Goal: Task Accomplishment & Management: Complete application form

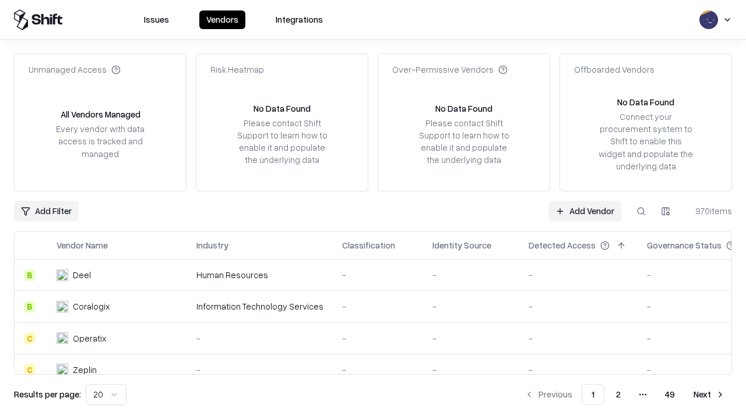
click at [584, 211] on link "Add Vendor" at bounding box center [584, 211] width 73 height 21
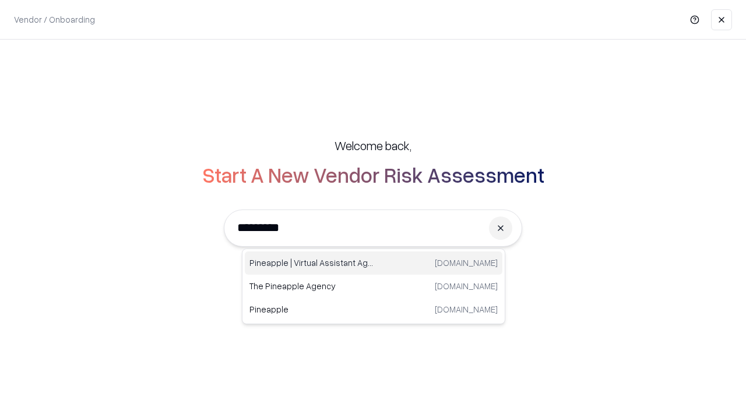
click at [373, 263] on div "Pineapple | Virtual Assistant Agency [DOMAIN_NAME]" at bounding box center [373, 263] width 257 height 23
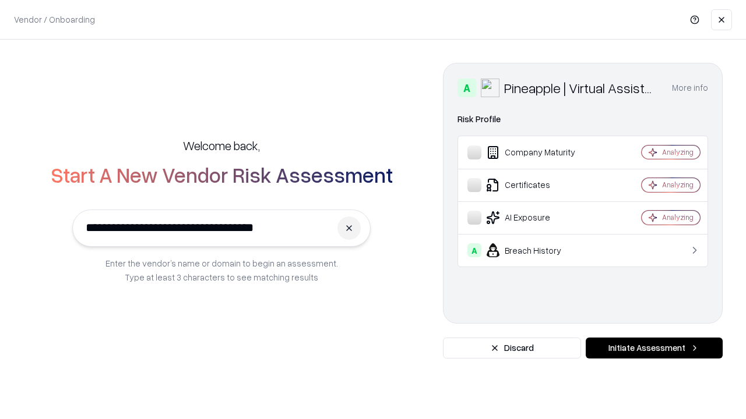
type input "**********"
click at [654, 348] on button "Initiate Assessment" at bounding box center [653, 348] width 137 height 21
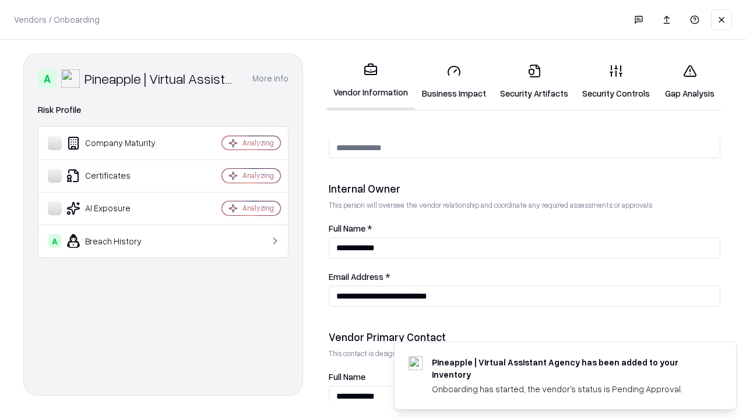
scroll to position [604, 0]
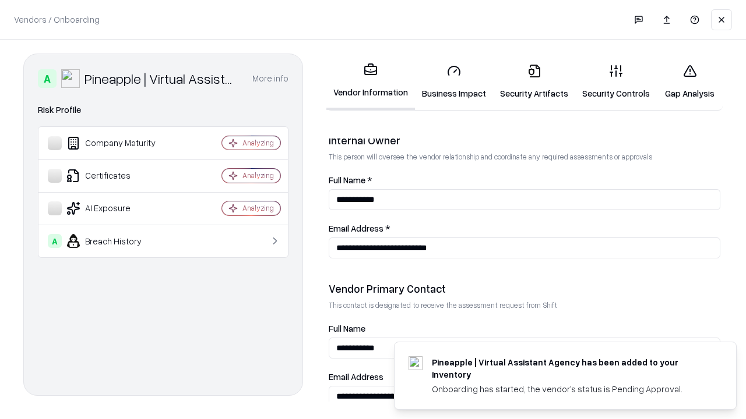
click at [454, 82] on link "Business Impact" at bounding box center [454, 82] width 78 height 54
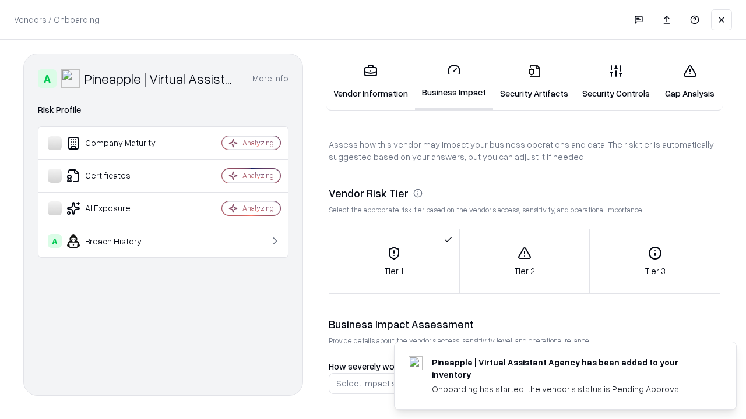
click at [689, 82] on link "Gap Analysis" at bounding box center [690, 82] width 66 height 54
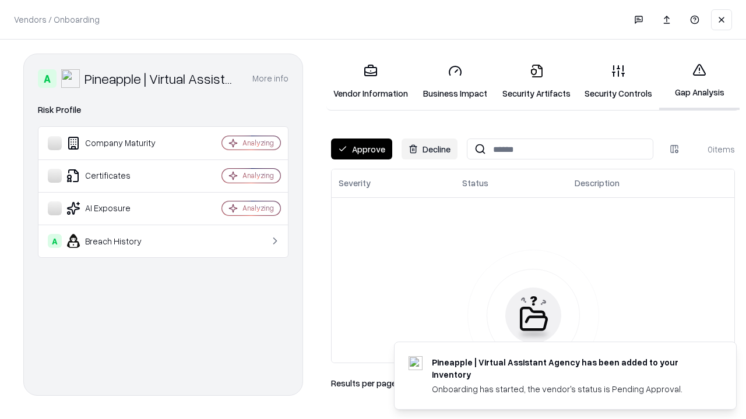
click at [361, 149] on button "Approve" at bounding box center [361, 149] width 61 height 21
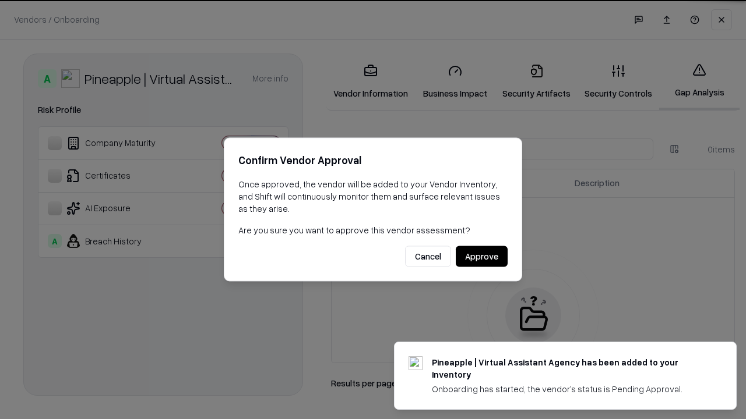
click at [481, 256] on button "Approve" at bounding box center [482, 256] width 52 height 21
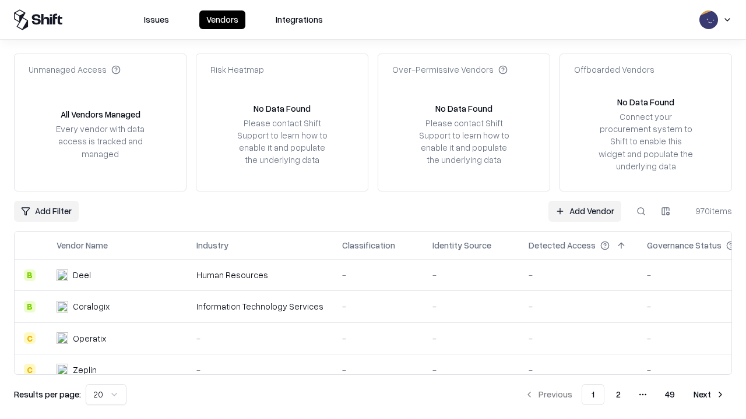
type input "**********"
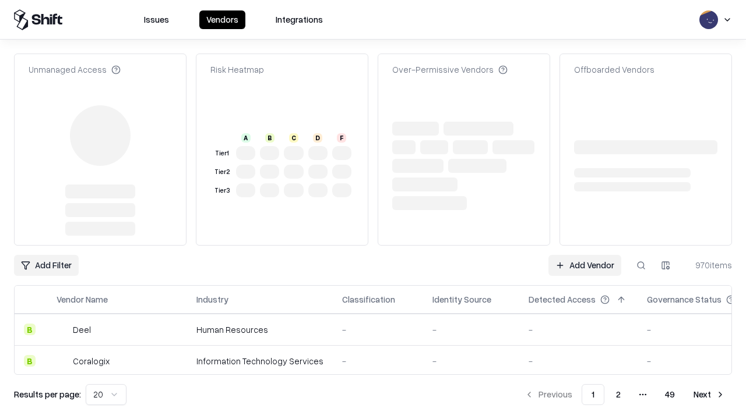
click at [584, 255] on link "Add Vendor" at bounding box center [584, 265] width 73 height 21
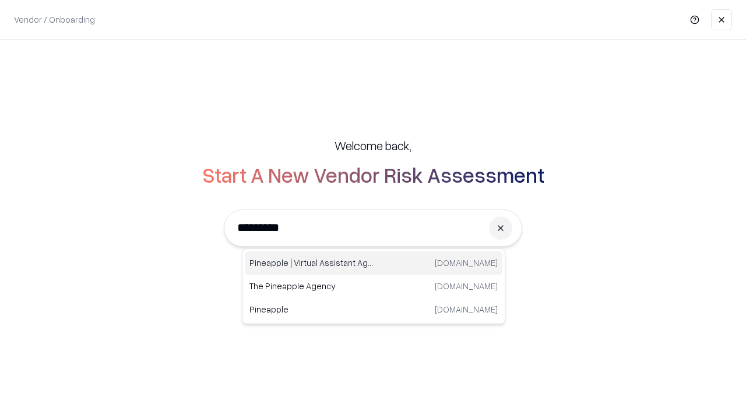
click at [373, 263] on div "Pineapple | Virtual Assistant Agency [DOMAIN_NAME]" at bounding box center [373, 263] width 257 height 23
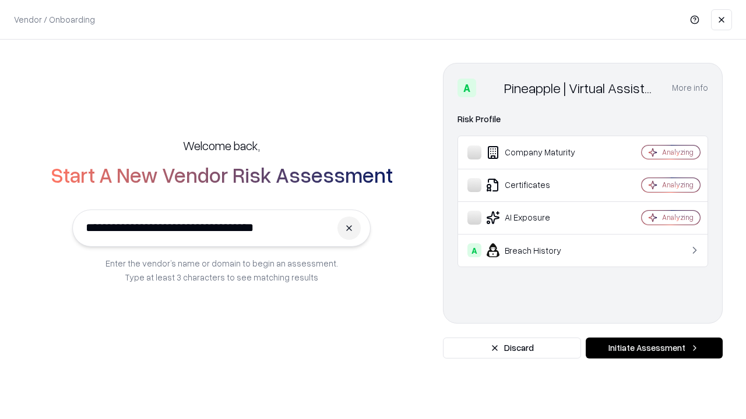
type input "**********"
click at [654, 348] on button "Initiate Assessment" at bounding box center [653, 348] width 137 height 21
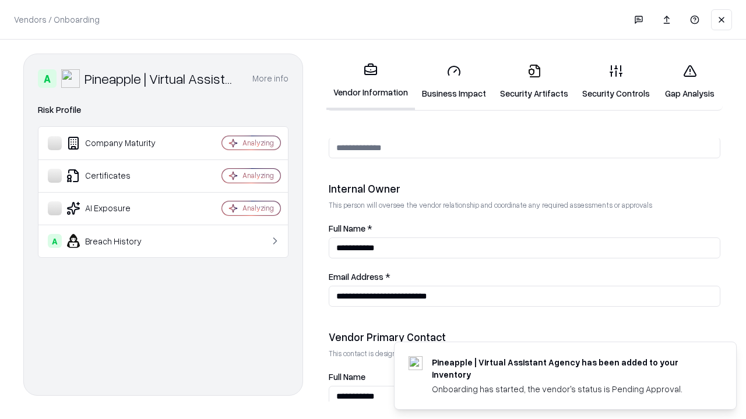
scroll to position [604, 0]
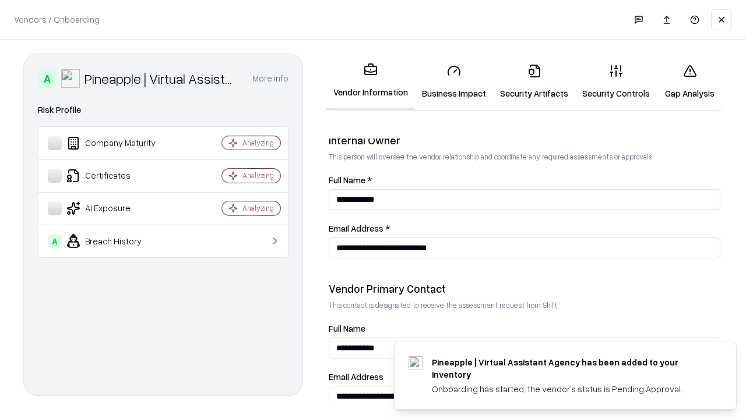
click at [689, 82] on link "Gap Analysis" at bounding box center [690, 82] width 66 height 54
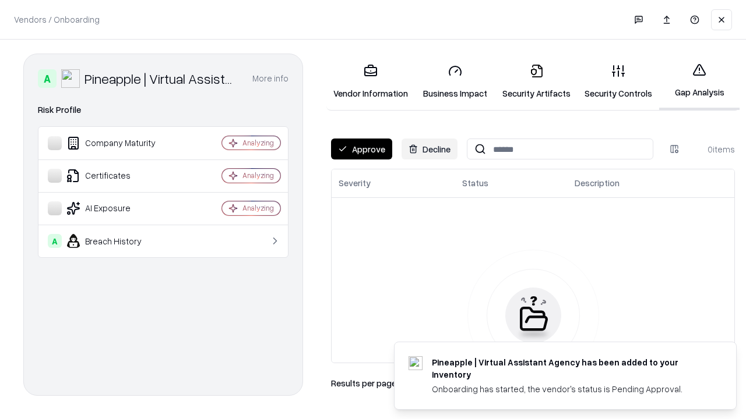
click at [361, 149] on button "Approve" at bounding box center [361, 149] width 61 height 21
